Goal: Information Seeking & Learning: Learn about a topic

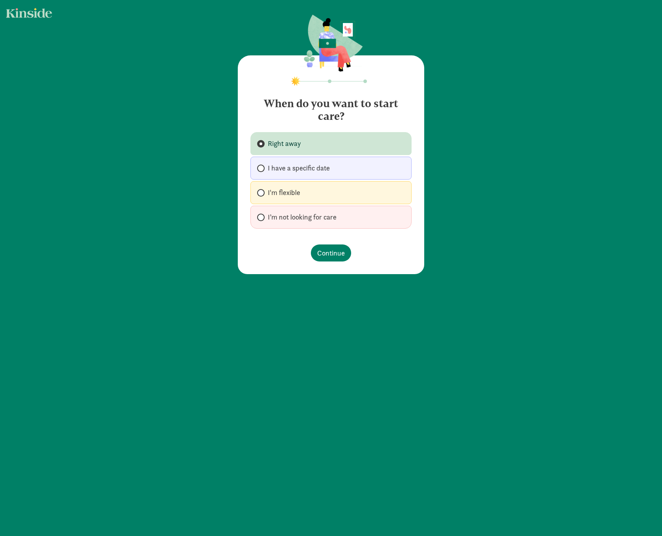
click at [284, 217] on span "I’m not looking for care" at bounding box center [302, 216] width 69 height 9
click at [262, 217] on input "I’m not looking for care" at bounding box center [259, 217] width 5 height 5
radio input "true"
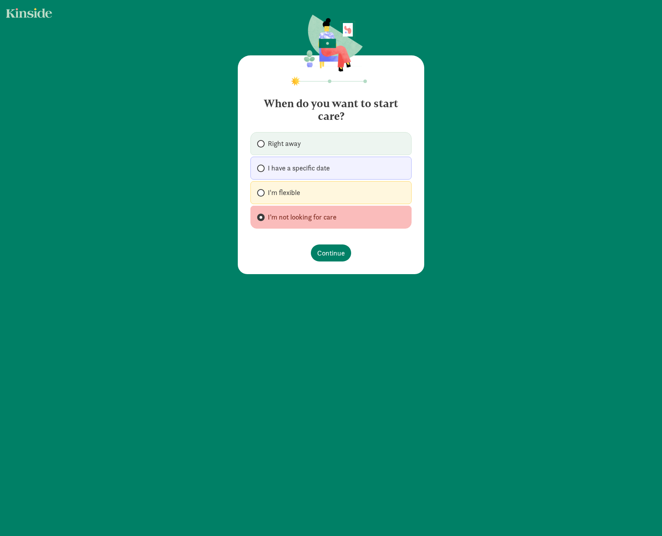
click at [282, 195] on span "I'm flexible" at bounding box center [284, 192] width 32 height 9
click at [262, 195] on input "I'm flexible" at bounding box center [259, 192] width 5 height 5
radio input "true"
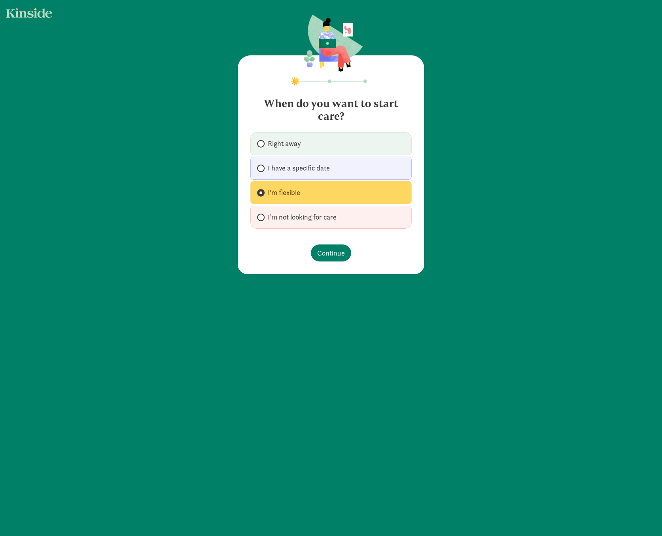
click at [309, 223] on label "I’m not looking for care" at bounding box center [331, 217] width 161 height 23
click at [262, 220] on input "I’m not looking for care" at bounding box center [259, 217] width 5 height 5
radio input "true"
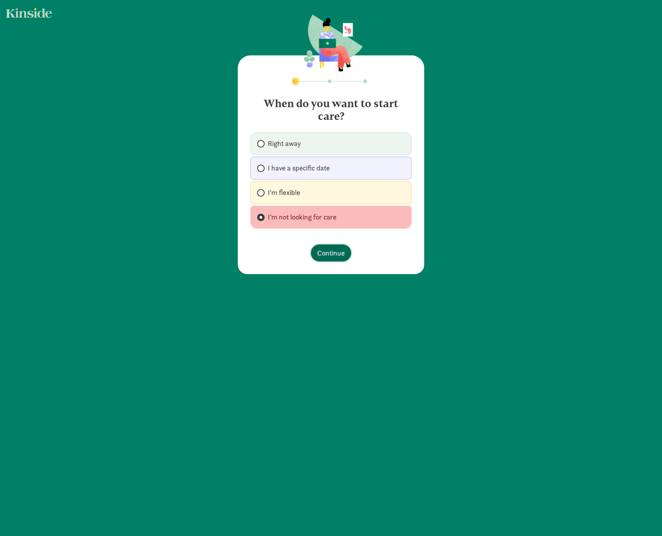
click at [334, 251] on span "Continue" at bounding box center [331, 252] width 28 height 11
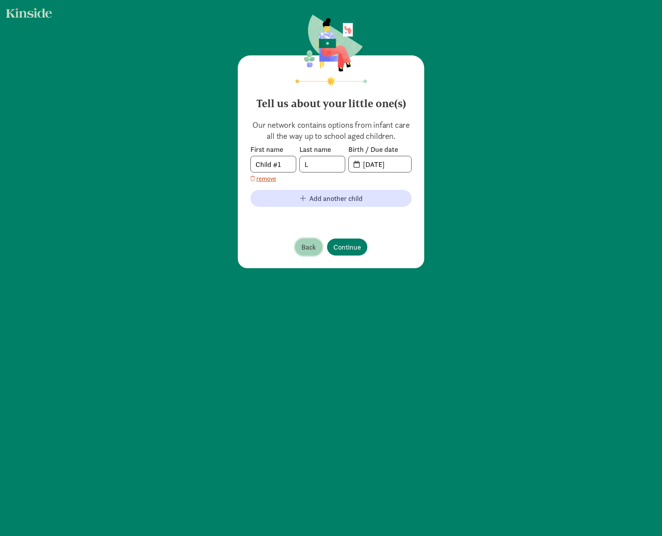
click at [308, 251] on span "Back" at bounding box center [309, 246] width 15 height 11
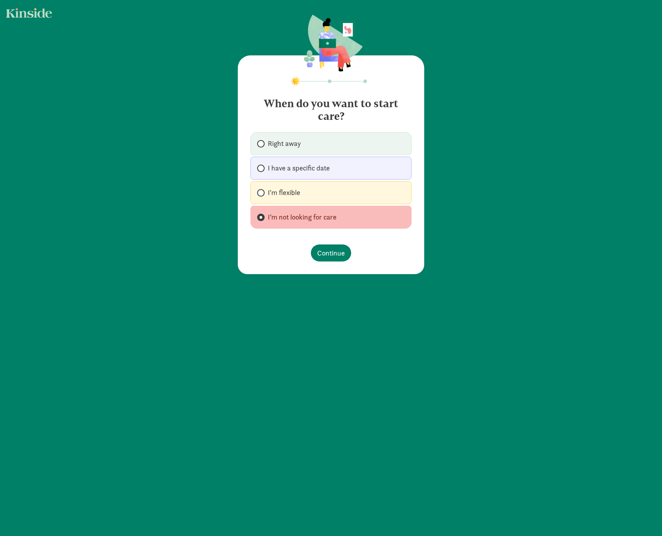
click at [347, 40] on figure at bounding box center [331, 43] width 63 height 57
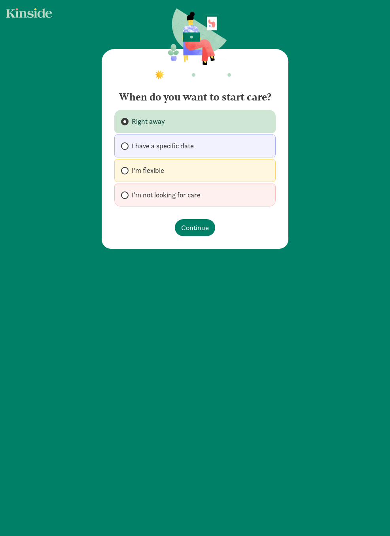
click at [171, 193] on span "I’m not looking for care" at bounding box center [166, 194] width 69 height 9
click at [126, 193] on input "I’m not looking for care" at bounding box center [123, 194] width 5 height 5
radio input "true"
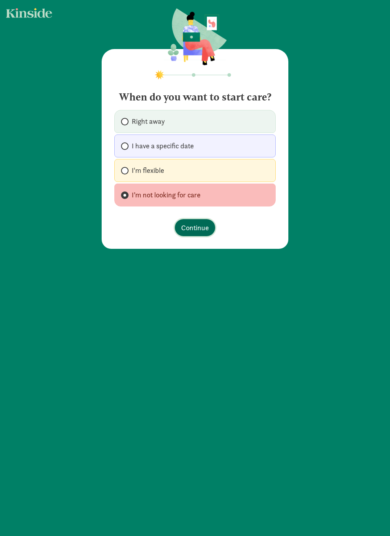
click at [208, 226] on button "Continue" at bounding box center [195, 227] width 40 height 17
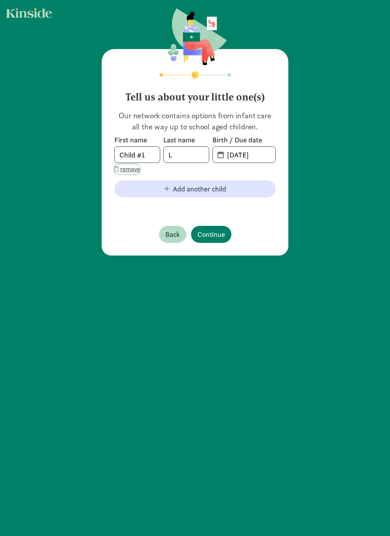
click at [126, 170] on span "remove" at bounding box center [130, 168] width 20 height 9
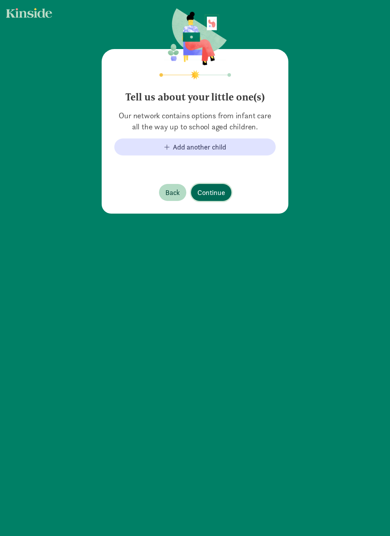
click at [216, 199] on button "Continue" at bounding box center [211, 192] width 40 height 17
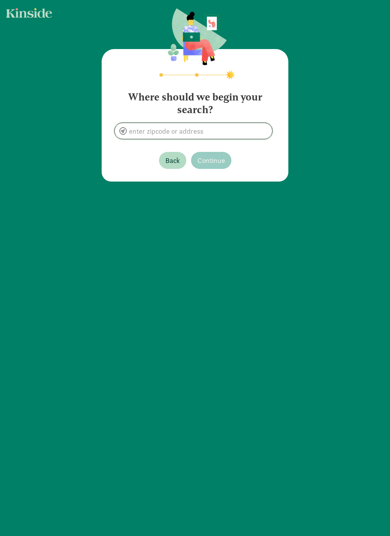
click at [180, 134] on input at bounding box center [193, 131] width 157 height 16
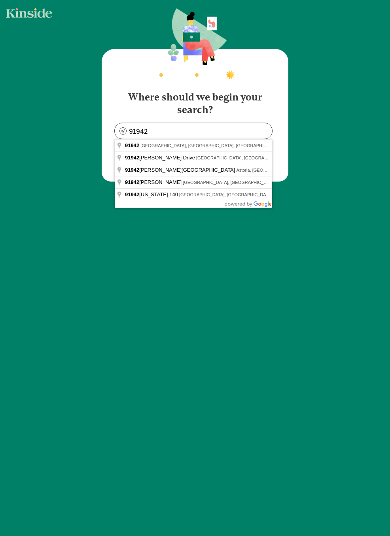
type input "[GEOGRAPHIC_DATA], [GEOGRAPHIC_DATA]"
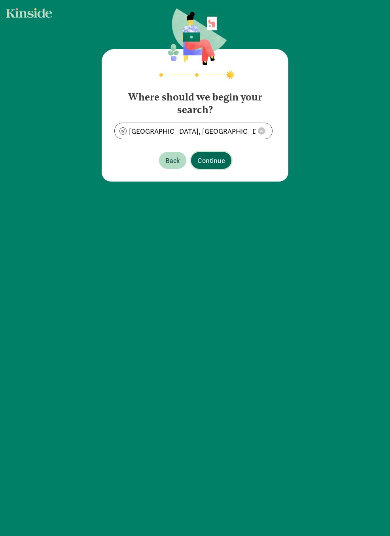
click at [207, 153] on button "Continue" at bounding box center [211, 160] width 40 height 17
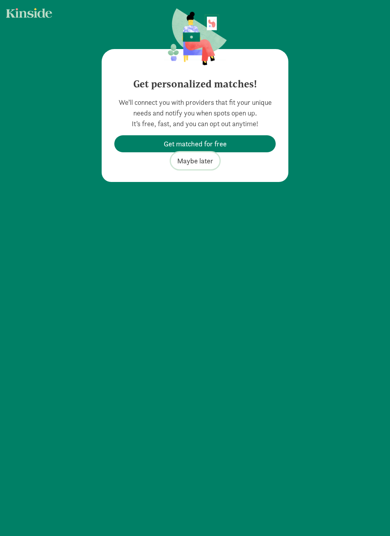
click at [195, 158] on span "Maybe later" at bounding box center [195, 160] width 36 height 11
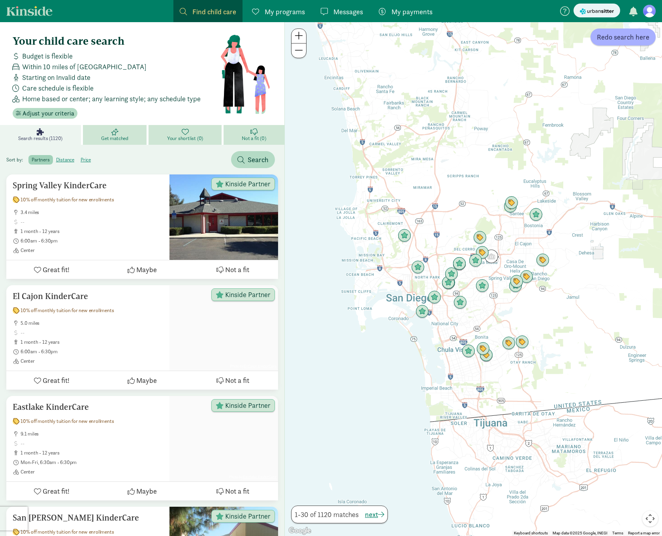
click at [44, 53] on span "Budget is flexible" at bounding box center [47, 56] width 51 height 11
click at [34, 68] on span "Within 10 miles of [GEOGRAPHIC_DATA]" at bounding box center [84, 66] width 125 height 11
click at [38, 79] on span "Starting on Invalid date" at bounding box center [56, 77] width 68 height 11
click at [38, 87] on span "Care schedule is flexible" at bounding box center [58, 88] width 72 height 11
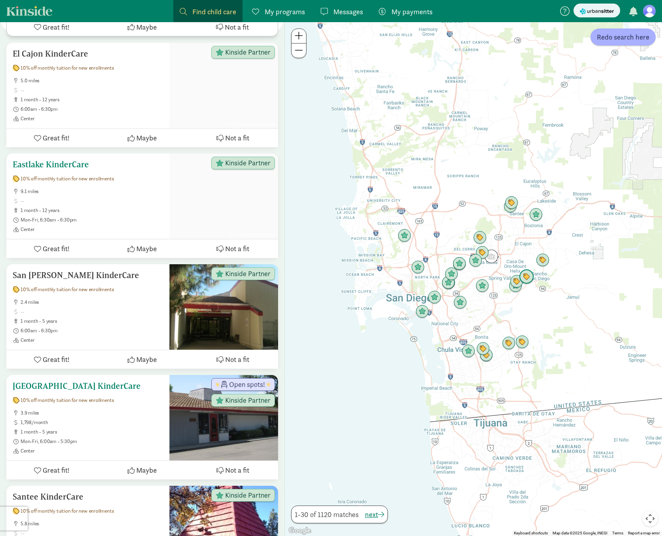
scroll to position [243, 0]
click at [94, 385] on h5 "[GEOGRAPHIC_DATA] KinderCare" at bounding box center [88, 385] width 151 height 9
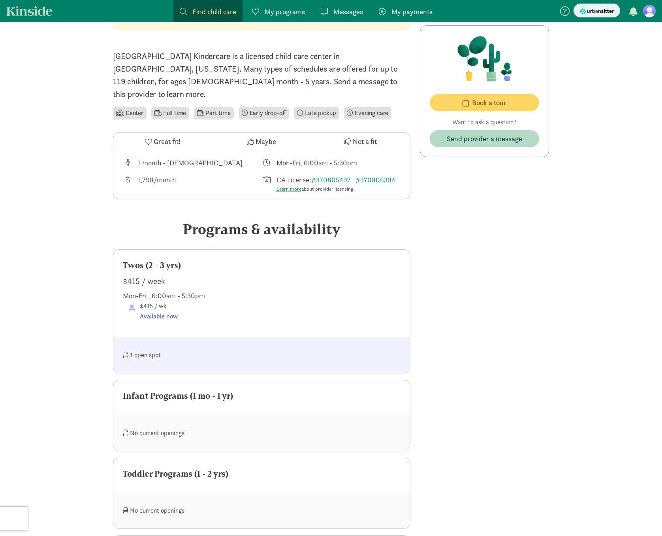
scroll to position [248, 0]
click at [145, 300] on span "$415 / wk Available now" at bounding box center [159, 310] width 38 height 20
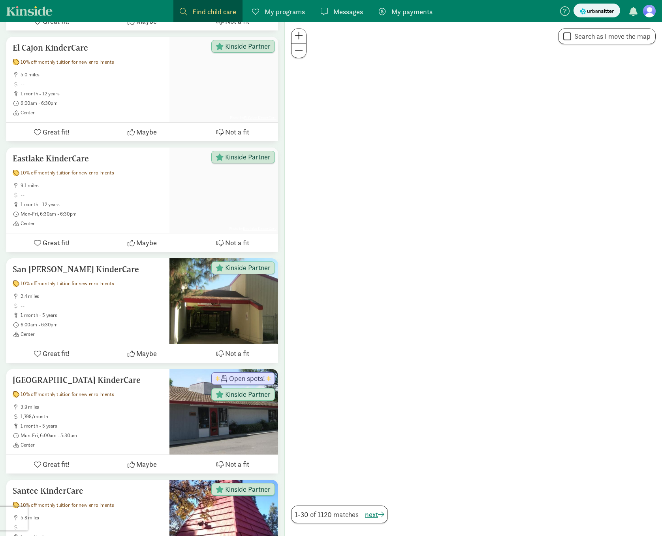
scroll to position [243, 0]
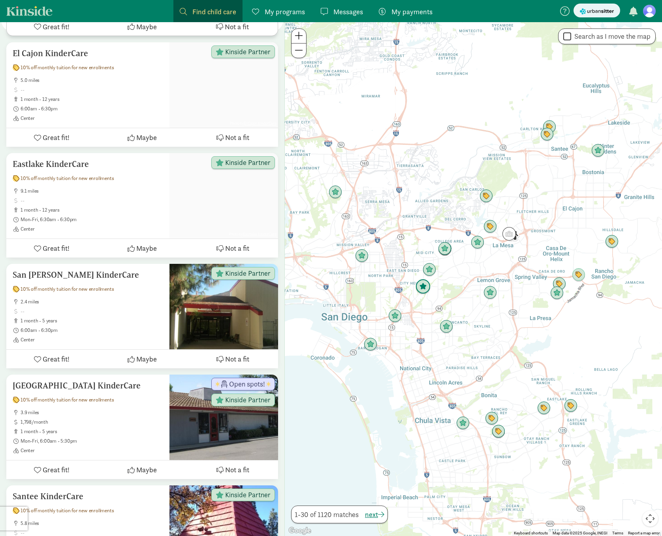
click at [423, 289] on img "Click to see details" at bounding box center [423, 286] width 15 height 15
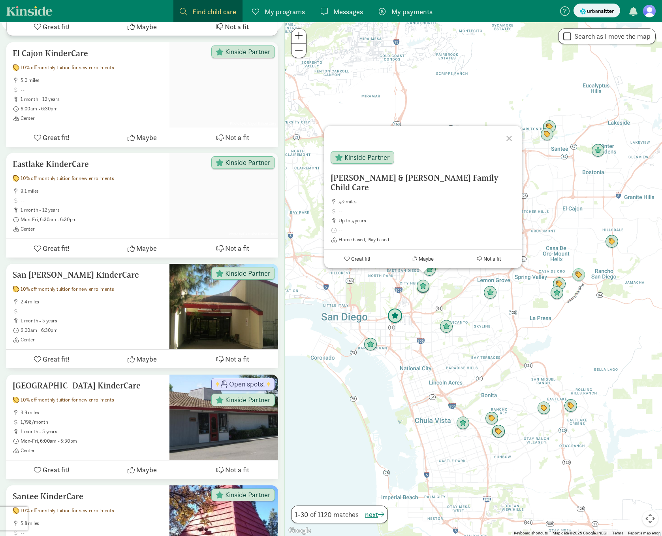
click at [391, 317] on img "Click to see details" at bounding box center [395, 315] width 15 height 15
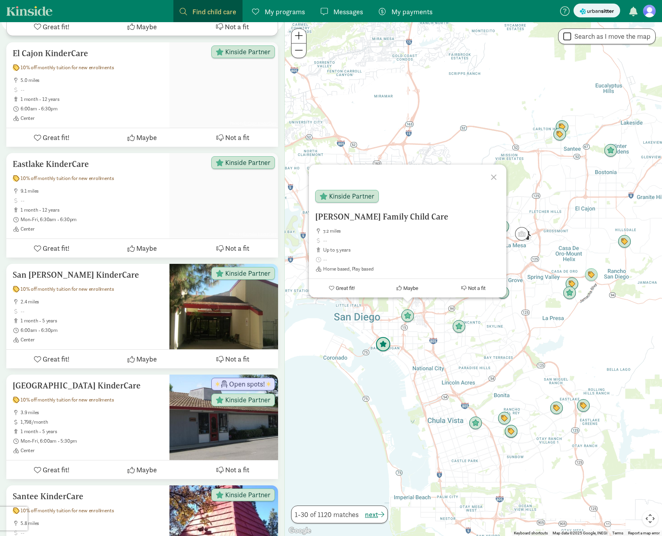
click at [383, 344] on img "Click to see details" at bounding box center [383, 344] width 15 height 15
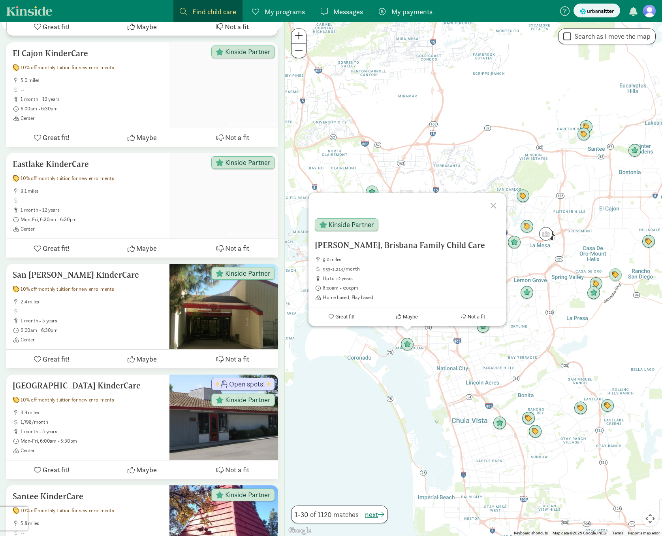
click at [493, 206] on div at bounding box center [494, 204] width 23 height 23
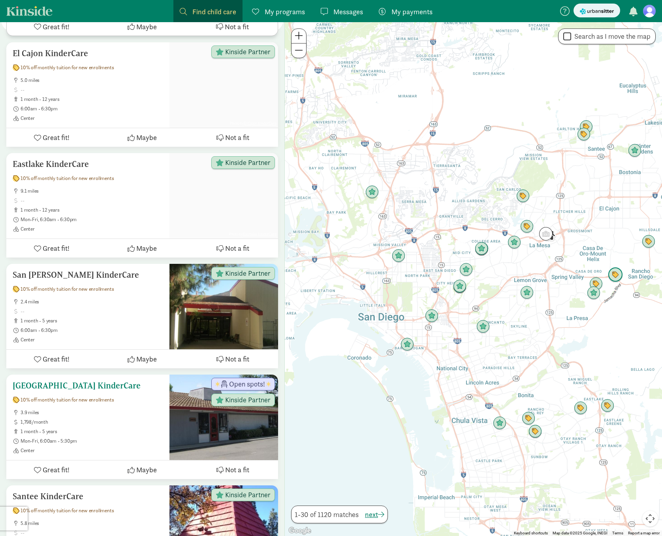
click at [70, 423] on span "1,798/month" at bounding box center [92, 422] width 143 height 6
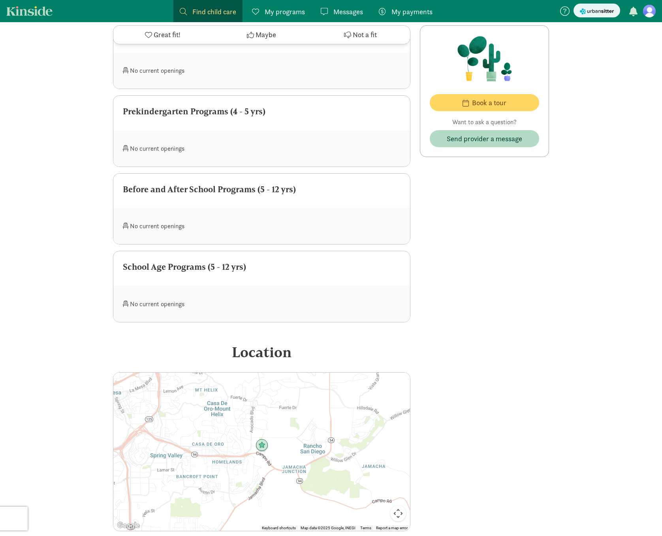
scroll to position [843, 0]
click at [91, 315] on div "‹ › × Rancho San Diego KinderCare Open spots! ‹ › × Members only offers 10% off…" at bounding box center [331, 19] width 662 height 1680
